Goal: Find contact information: Find contact information

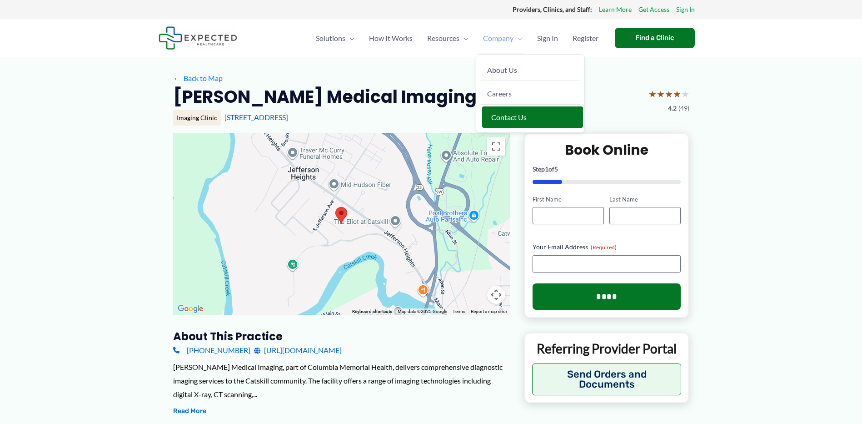
click at [502, 117] on span "Contact Us" at bounding box center [508, 117] width 35 height 9
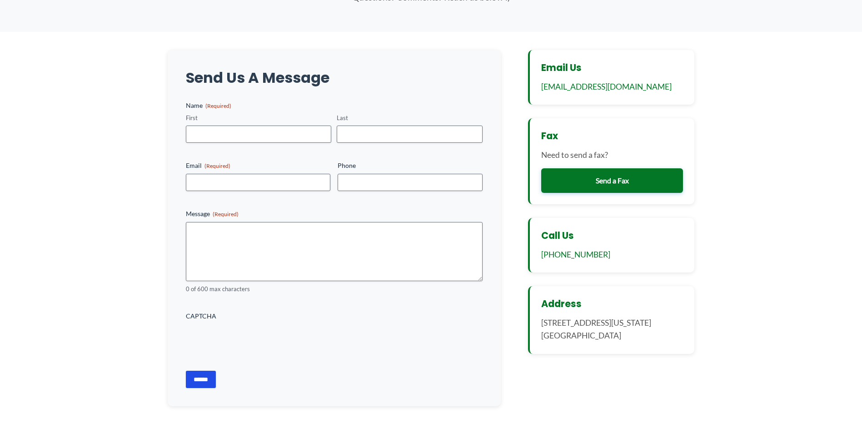
scroll to position [91, 0]
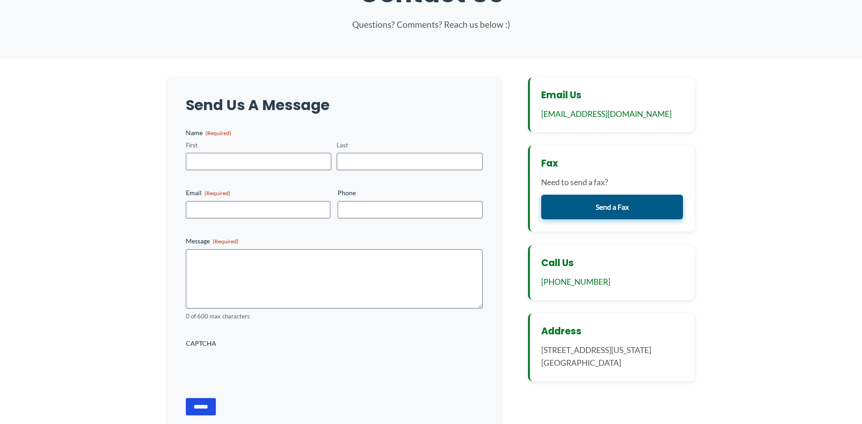
click at [617, 210] on link "Send a Fax" at bounding box center [612, 207] width 142 height 25
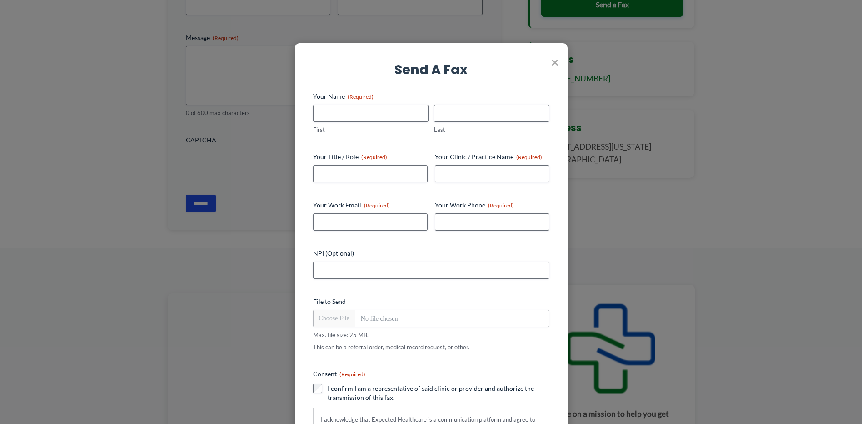
scroll to position [318, 0]
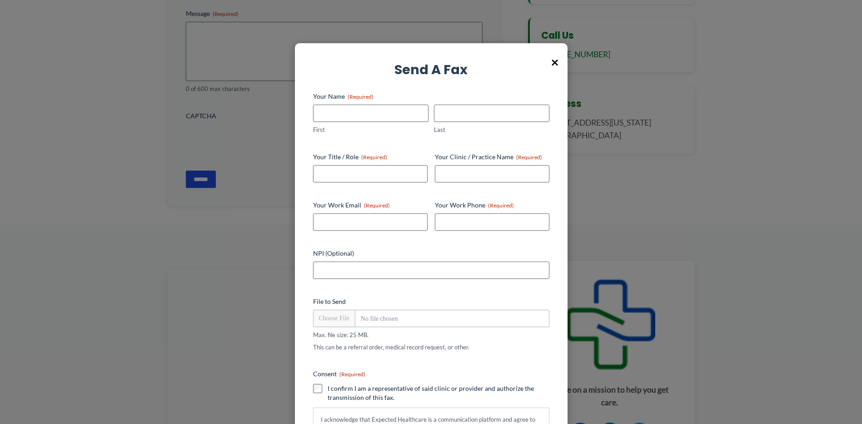
click at [553, 61] on span "×" at bounding box center [554, 62] width 7 height 24
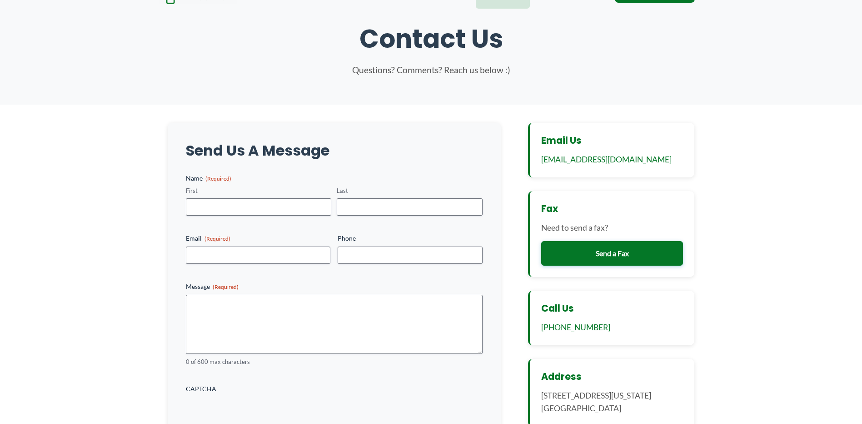
scroll to position [0, 0]
